Goal: Task Accomplishment & Management: Manage account settings

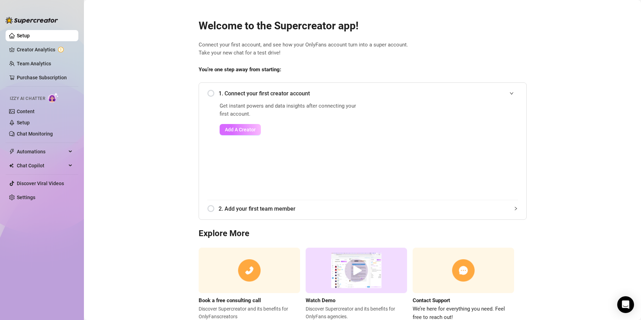
click at [240, 129] on span "Add A Creator" at bounding box center [240, 130] width 31 height 6
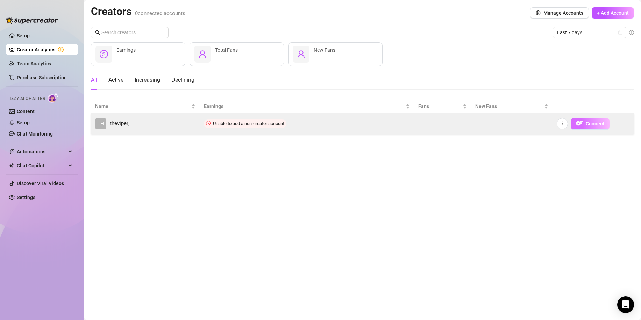
click at [582, 126] on img "button" at bounding box center [579, 123] width 7 height 7
click at [585, 123] on button "Connect" at bounding box center [590, 123] width 39 height 11
click at [563, 123] on icon "more" at bounding box center [562, 123] width 5 height 5
click at [563, 124] on icon "more" at bounding box center [562, 123] width 5 height 5
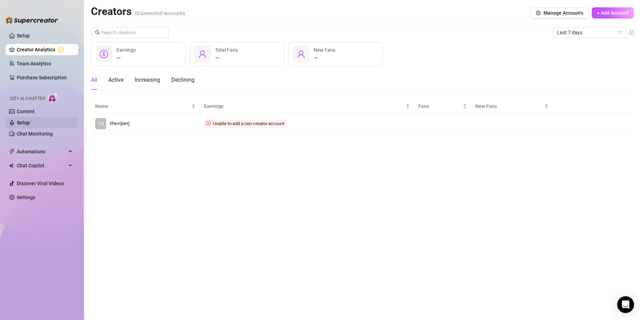
click at [22, 123] on link "Setup" at bounding box center [23, 123] width 13 height 6
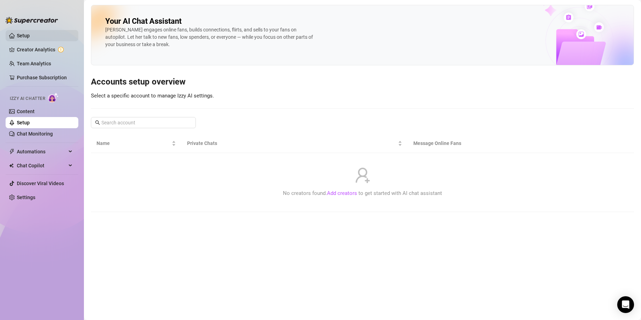
click at [28, 38] on link "Setup" at bounding box center [23, 36] width 13 height 6
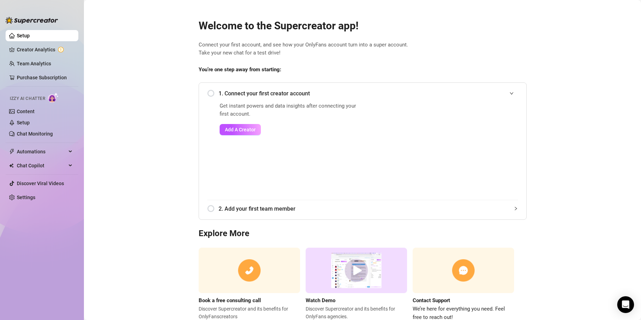
scroll to position [22, 0]
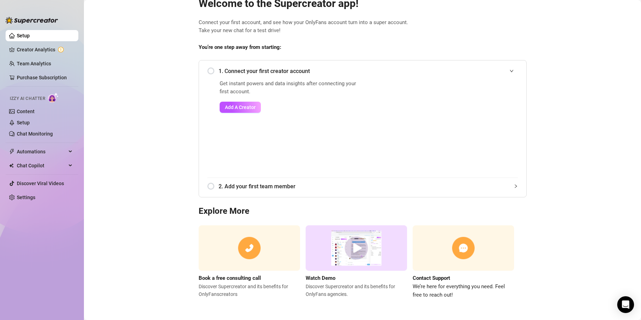
drag, startPoint x: 116, startPoint y: 122, endPoint x: 125, endPoint y: 173, distance: 51.5
click at [486, 188] on span "2. Add your first team member" at bounding box center [368, 186] width 299 height 9
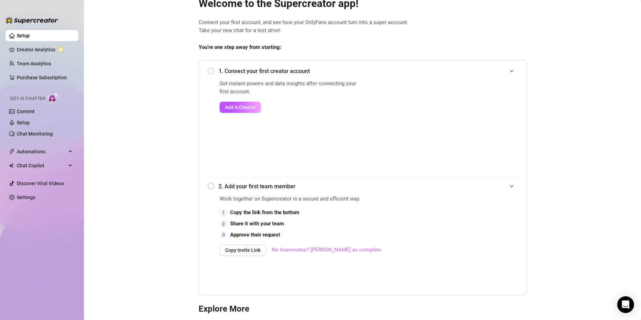
click at [302, 249] on link "No teammates? [PERSON_NAME] as complete" at bounding box center [326, 250] width 109 height 8
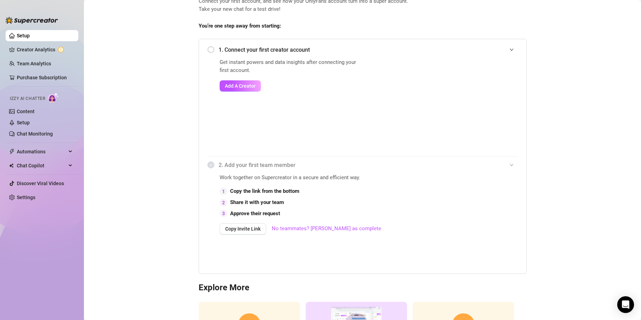
scroll to position [0, 0]
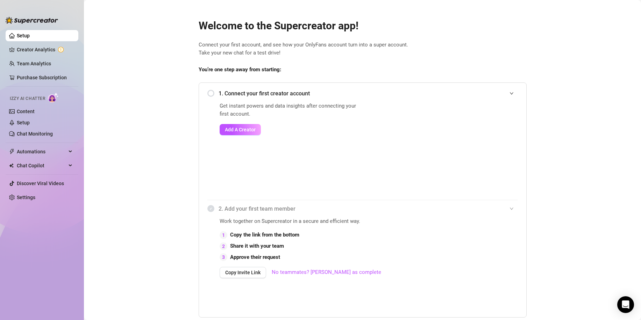
drag, startPoint x: 148, startPoint y: 197, endPoint x: 157, endPoint y: 143, distance: 53.9
click at [229, 130] on span "Add A Creator" at bounding box center [240, 130] width 31 height 6
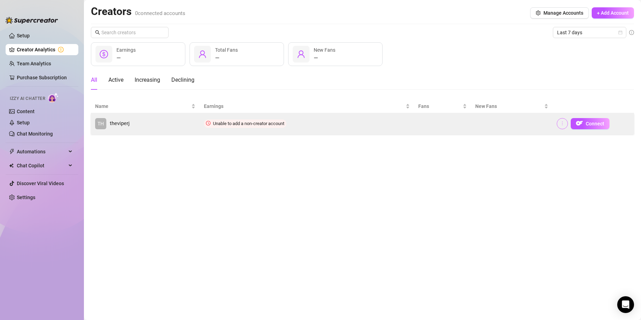
click at [562, 125] on icon "more" at bounding box center [562, 123] width 5 height 5
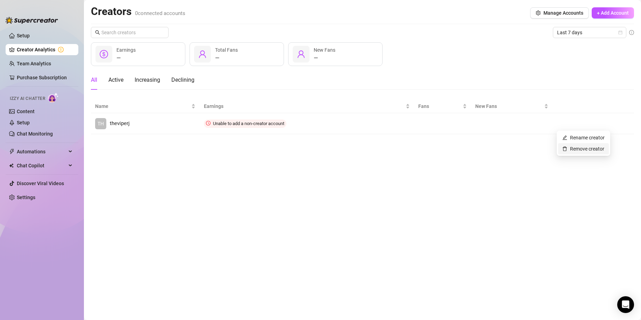
click at [578, 146] on link "Remove creator" at bounding box center [584, 149] width 42 height 6
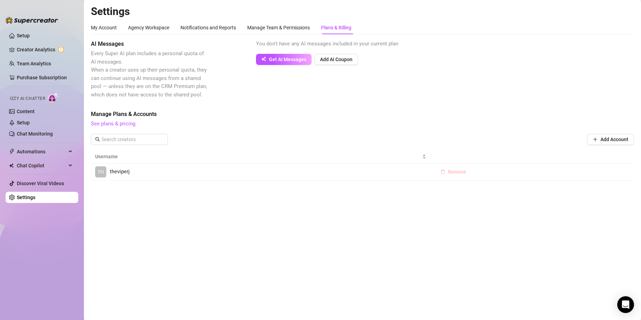
click at [462, 171] on span "Remove" at bounding box center [457, 172] width 18 height 6
click at [495, 154] on button "OK" at bounding box center [500, 154] width 12 height 8
click at [591, 141] on button "Add Account" at bounding box center [610, 139] width 47 height 11
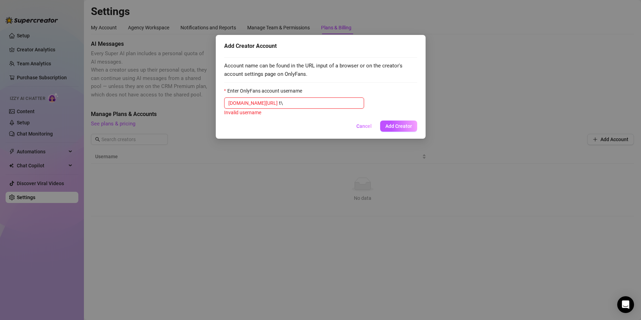
type input "t"
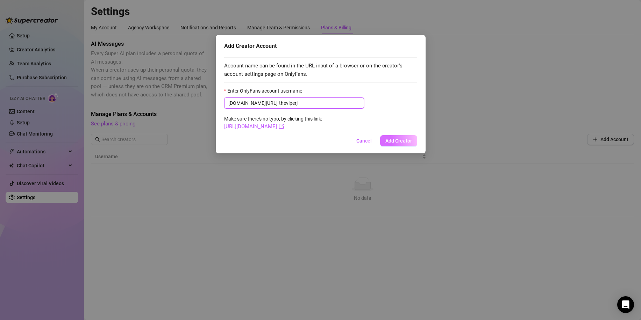
type input "theviperj"
click at [403, 141] on span "Add Creator" at bounding box center [398, 141] width 27 height 6
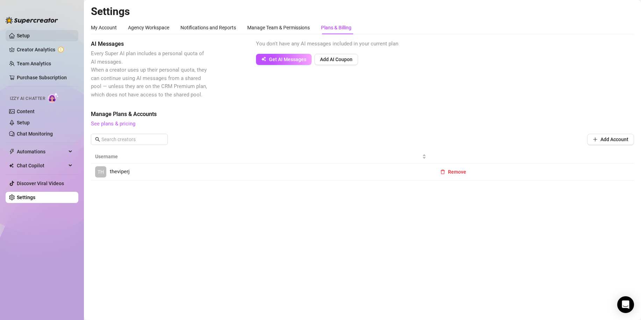
click at [30, 35] on link "Setup" at bounding box center [23, 36] width 13 height 6
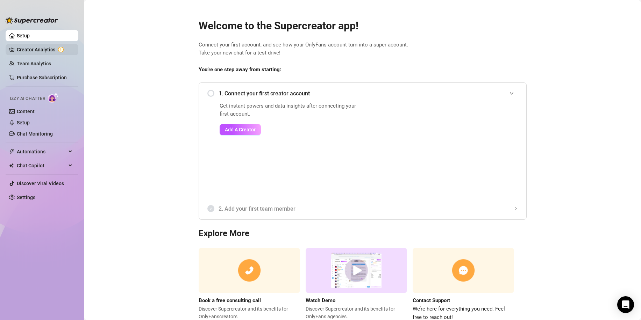
click at [50, 48] on link "Creator Analytics" at bounding box center [45, 49] width 56 height 11
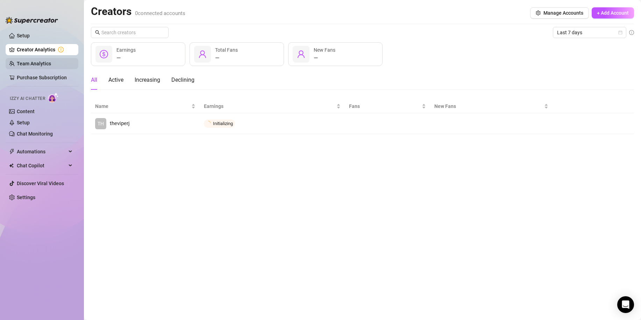
click at [45, 61] on link "Team Analytics" at bounding box center [34, 64] width 34 height 6
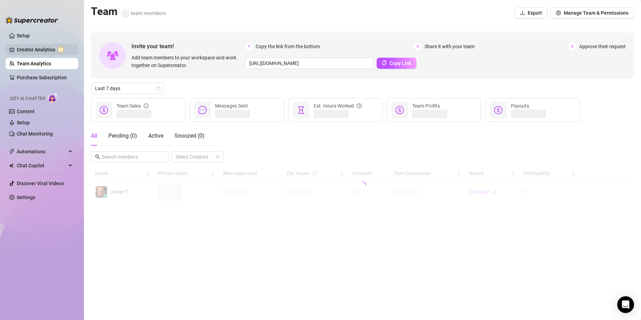
click at [43, 54] on link "Creator Analytics" at bounding box center [45, 49] width 56 height 11
